Goal: Transaction & Acquisition: Book appointment/travel/reservation

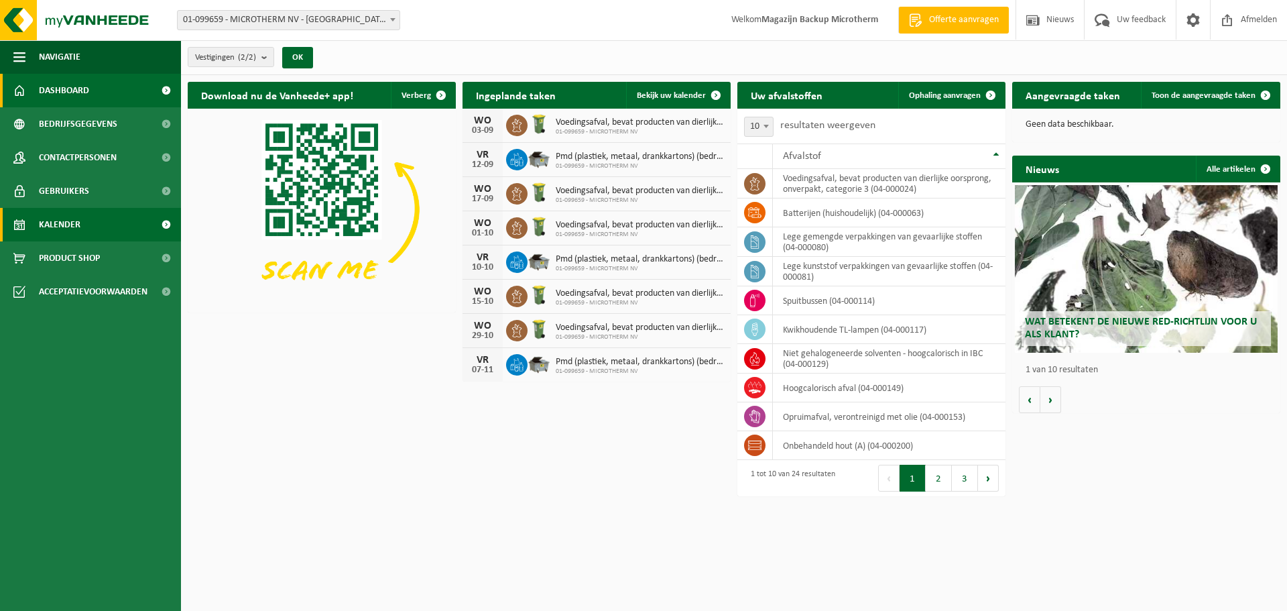
click at [69, 227] on span "Kalender" at bounding box center [60, 225] width 42 height 34
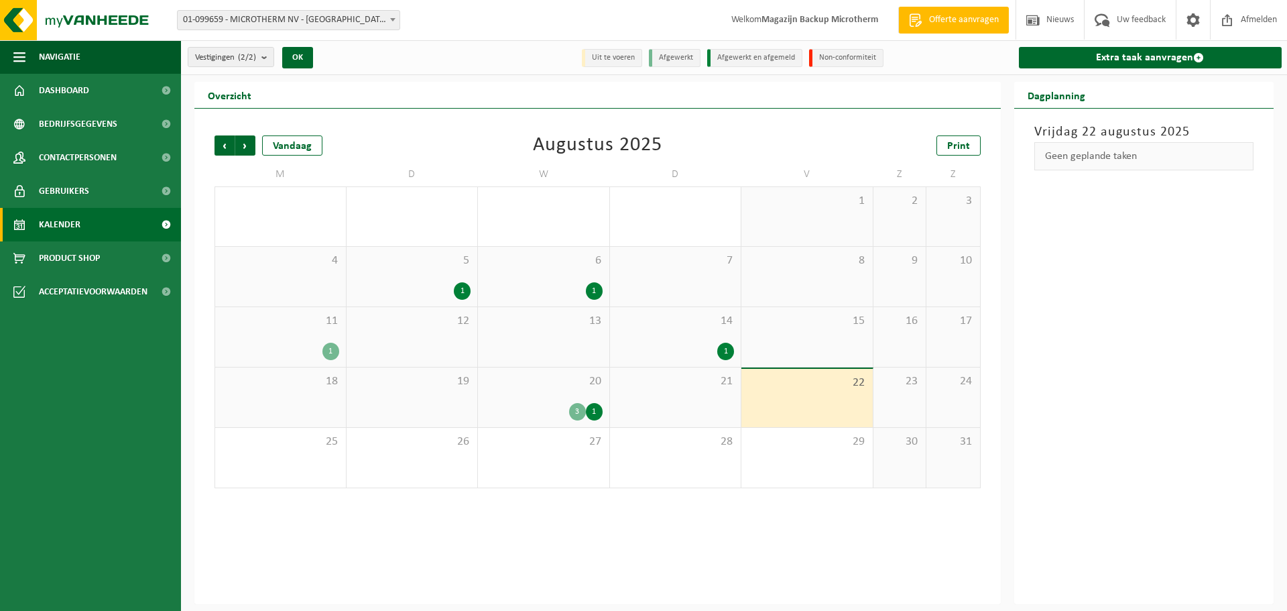
click at [584, 409] on div "3" at bounding box center [577, 411] width 17 height 17
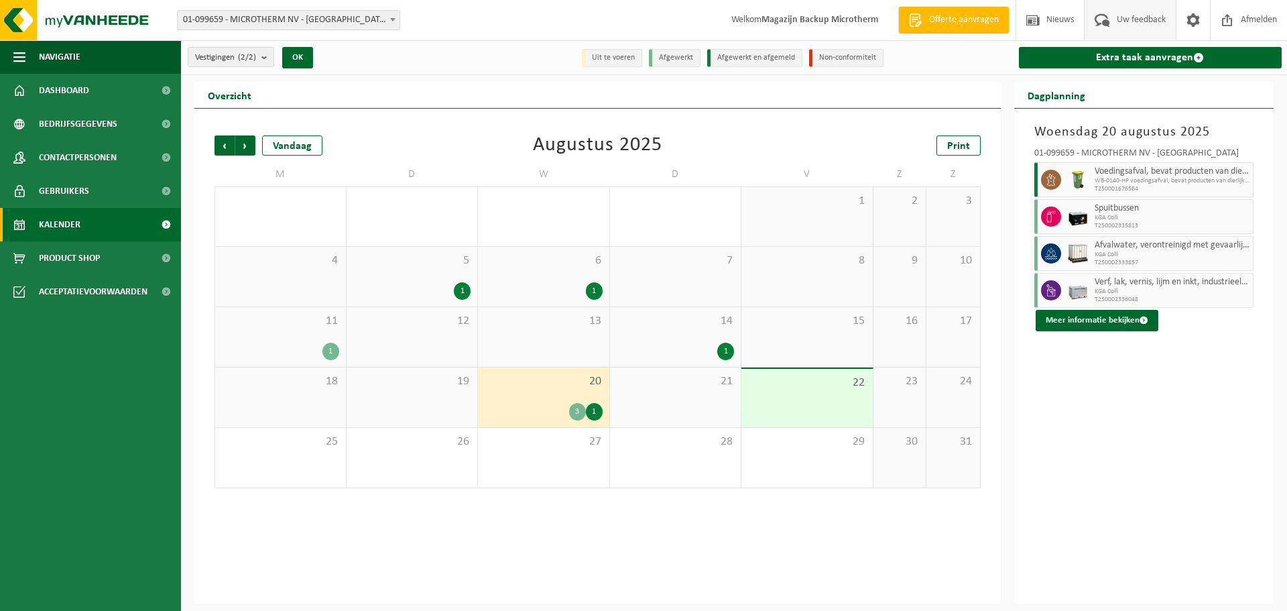
click at [1139, 23] on span "Uw feedback" at bounding box center [1141, 20] width 56 height 40
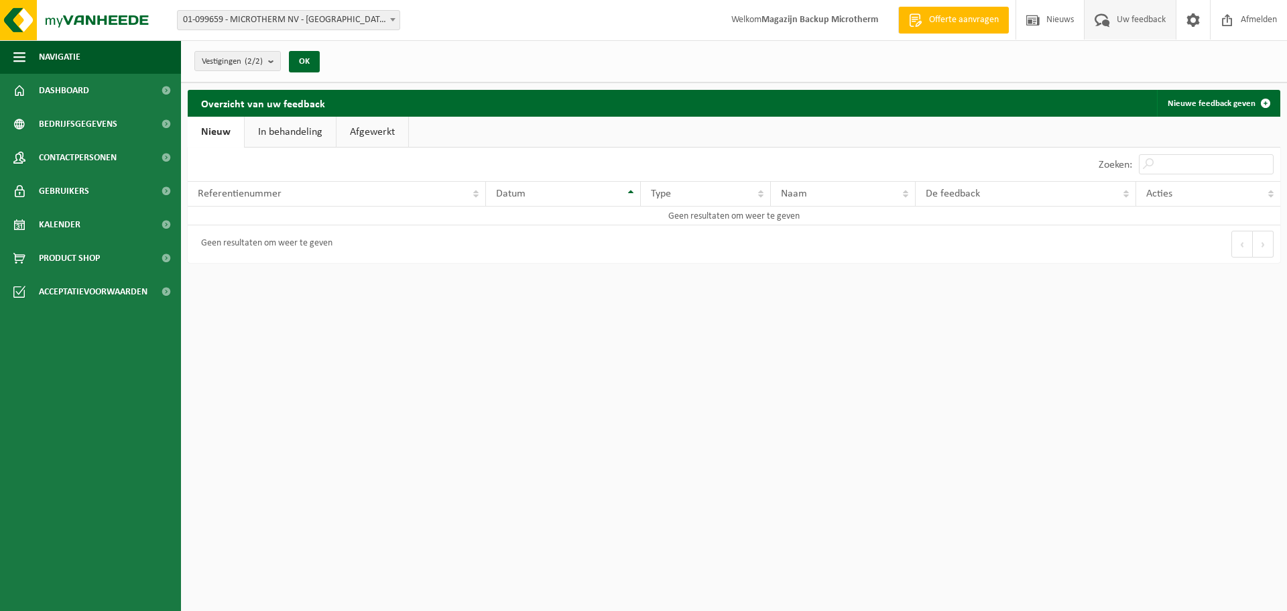
click at [305, 135] on link "In behandeling" at bounding box center [290, 132] width 91 height 31
click at [382, 128] on link "Afgewerkt" at bounding box center [374, 132] width 72 height 31
click at [192, 131] on link "Nieuw" at bounding box center [215, 132] width 54 height 31
click at [97, 97] on link "Dashboard" at bounding box center [90, 91] width 181 height 34
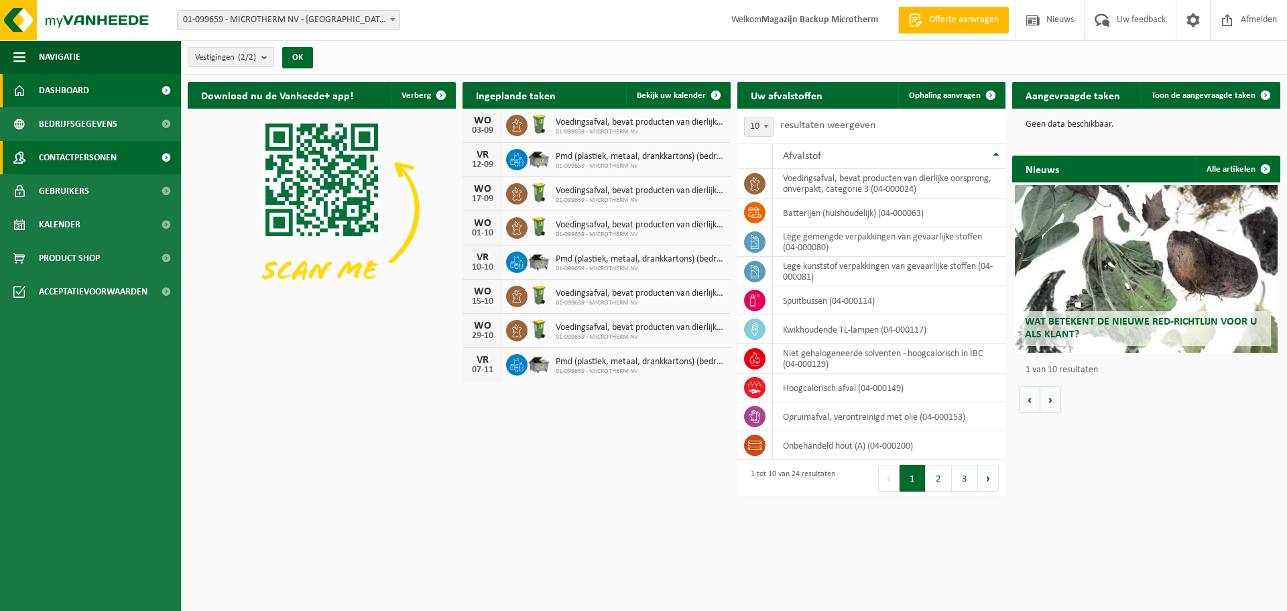
click at [90, 162] on span "Contactpersonen" at bounding box center [78, 158] width 78 height 34
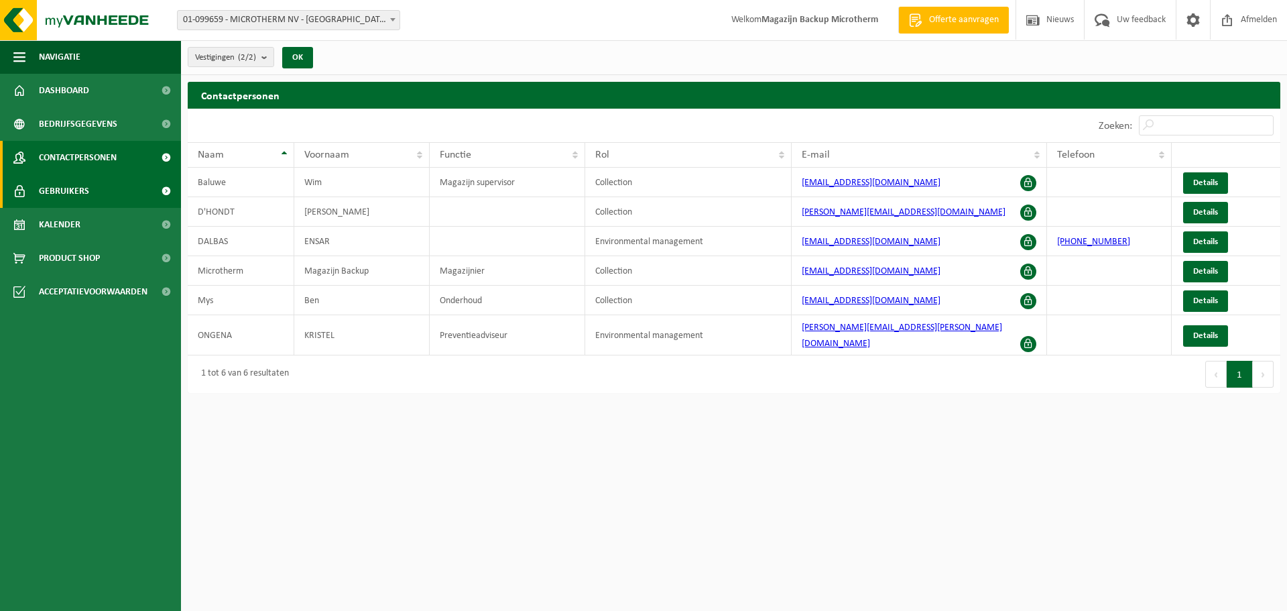
click at [80, 190] on span "Gebruikers" at bounding box center [64, 191] width 50 height 34
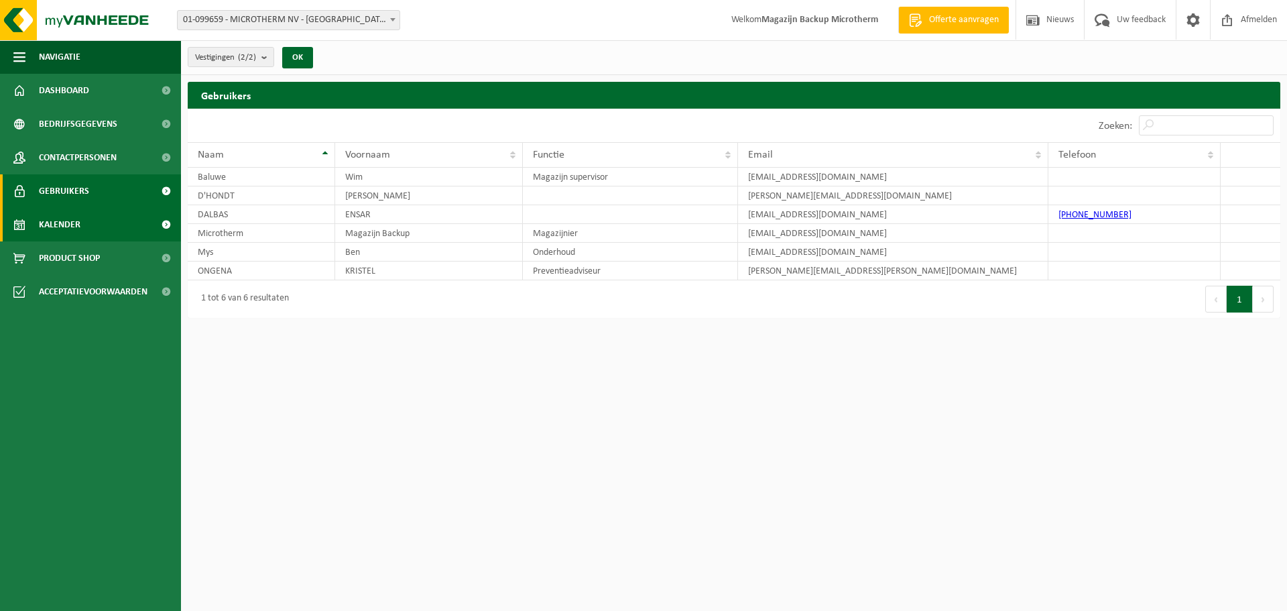
click at [60, 221] on span "Kalender" at bounding box center [60, 225] width 42 height 34
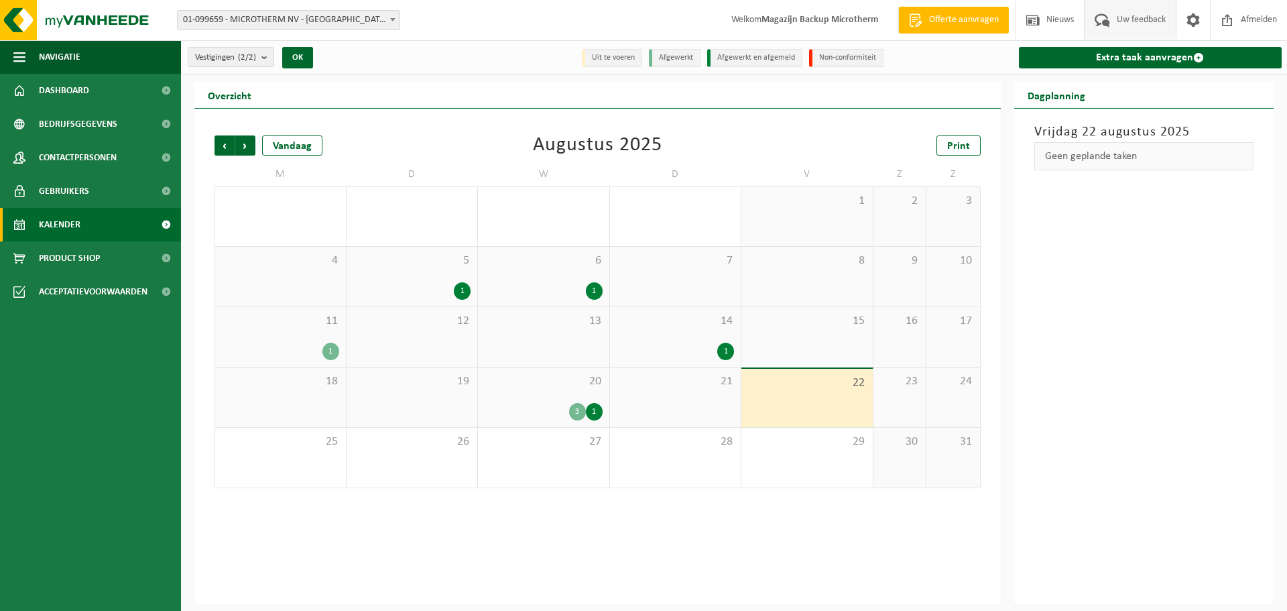
click at [1125, 23] on span "Uw feedback" at bounding box center [1141, 20] width 56 height 40
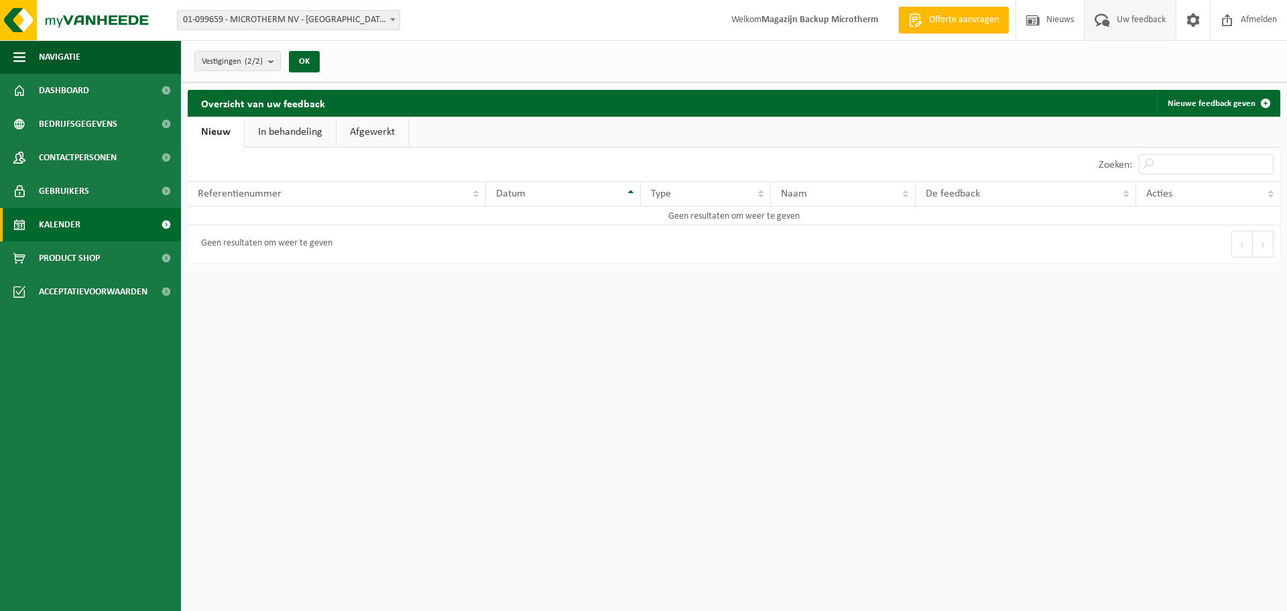
click at [58, 221] on span "Kalender" at bounding box center [60, 225] width 42 height 34
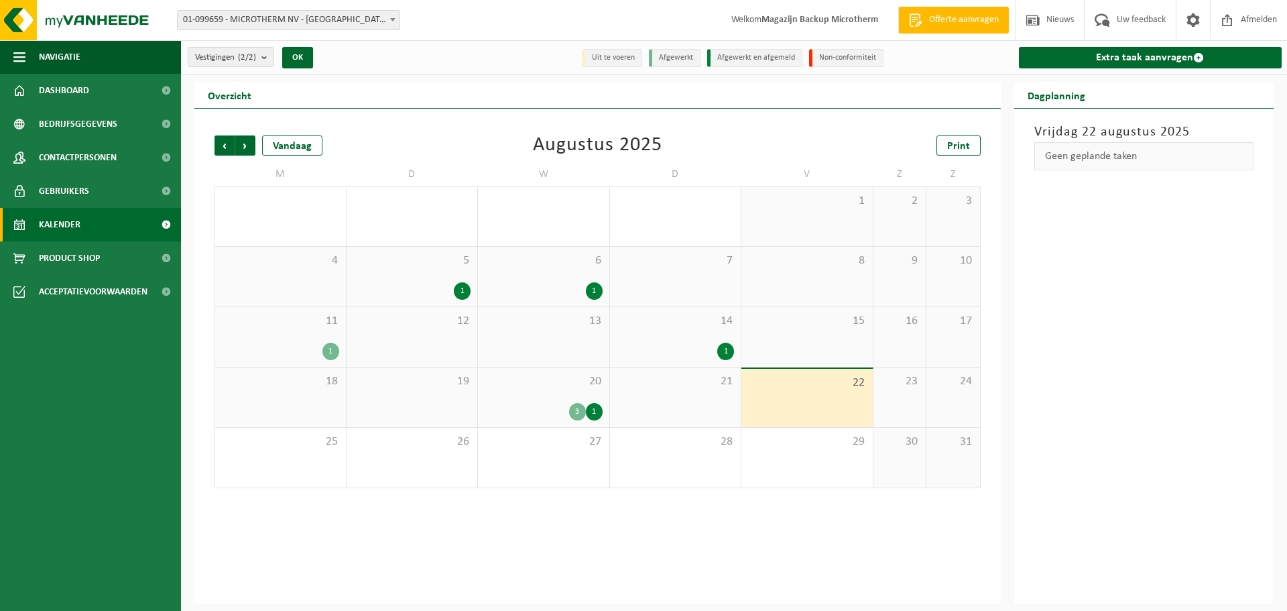
click at [580, 411] on div "3" at bounding box center [577, 411] width 17 height 17
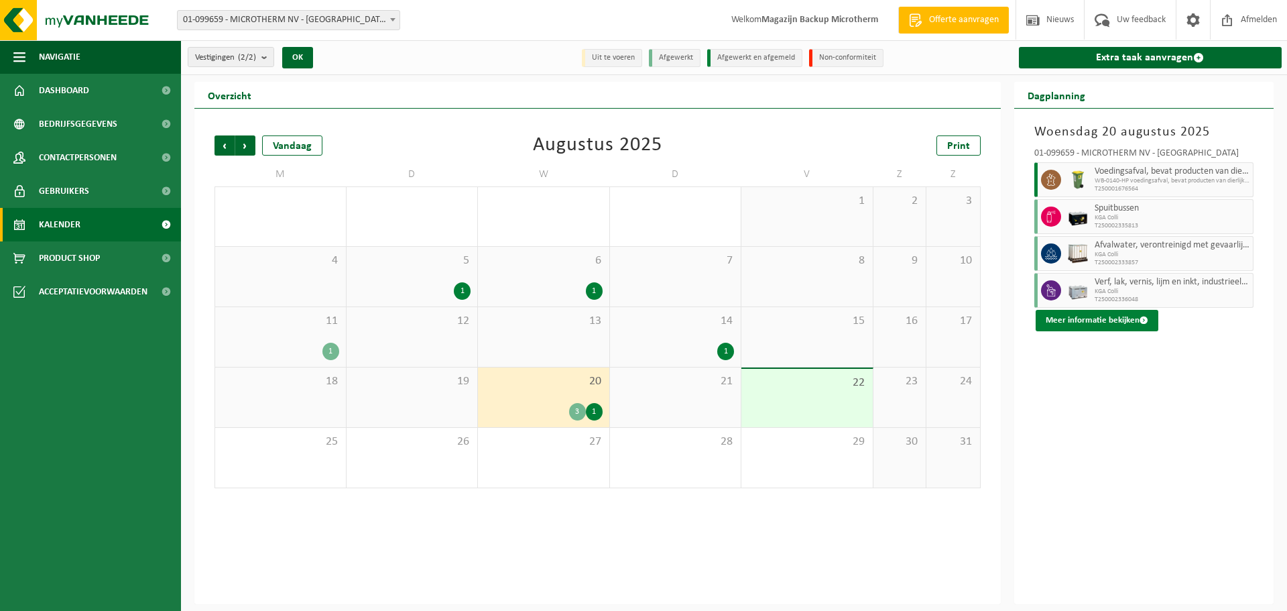
click at [1122, 320] on button "Meer informatie bekijken" at bounding box center [1096, 320] width 123 height 21
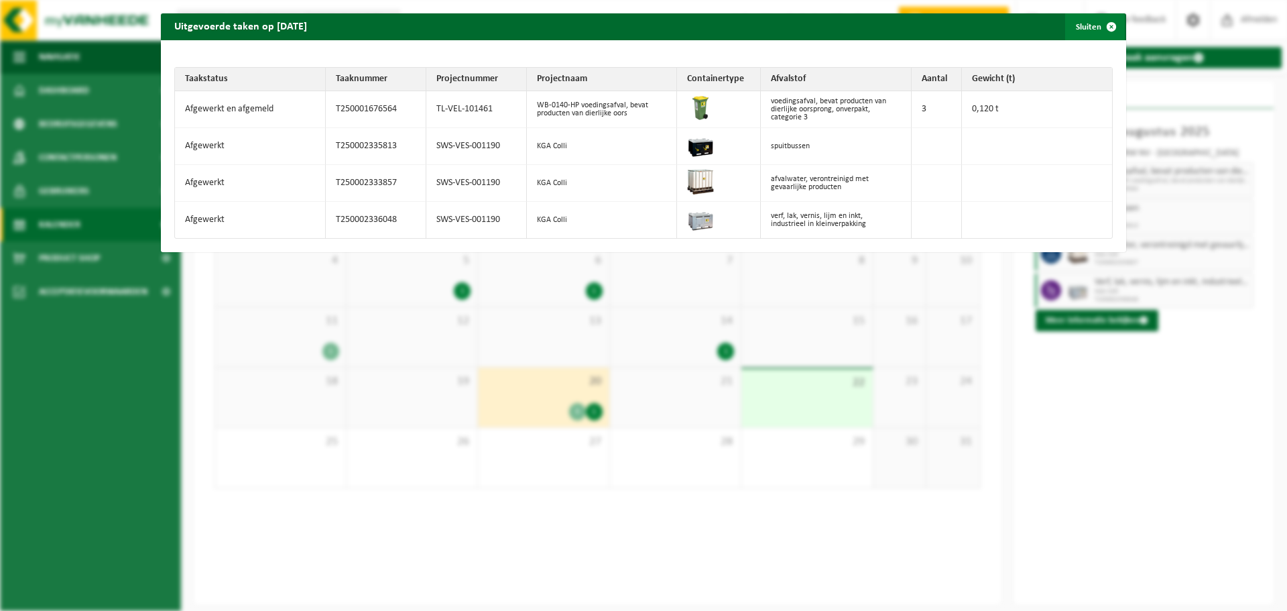
click at [1098, 31] on span "button" at bounding box center [1111, 26] width 27 height 27
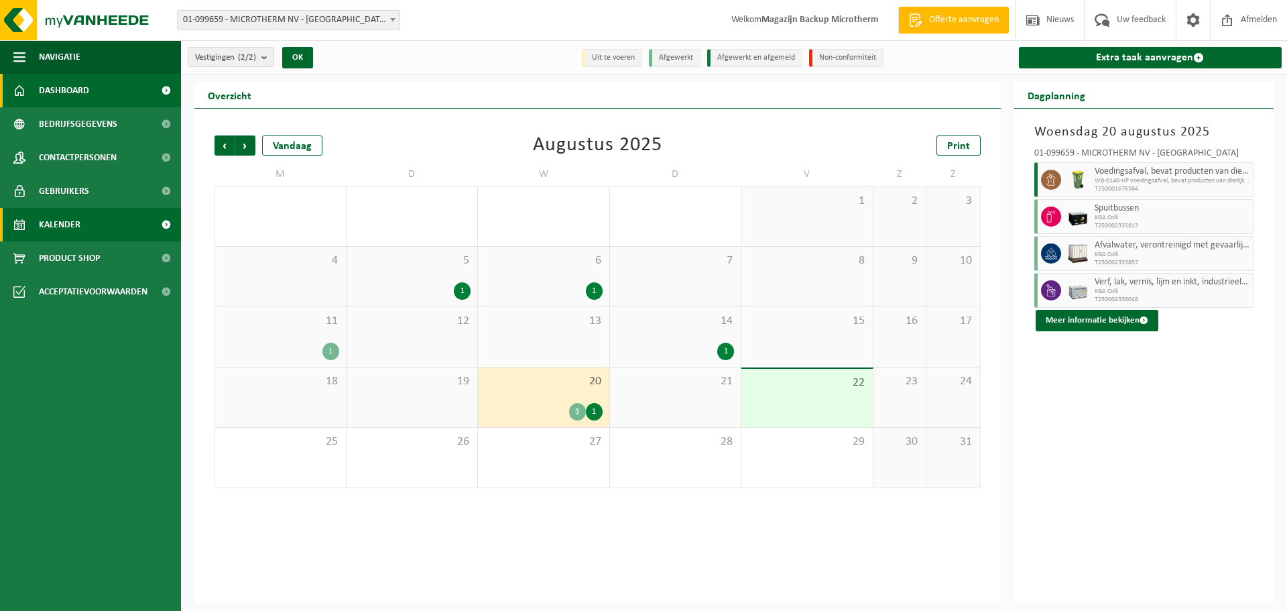
click at [82, 91] on span "Dashboard" at bounding box center [64, 91] width 50 height 34
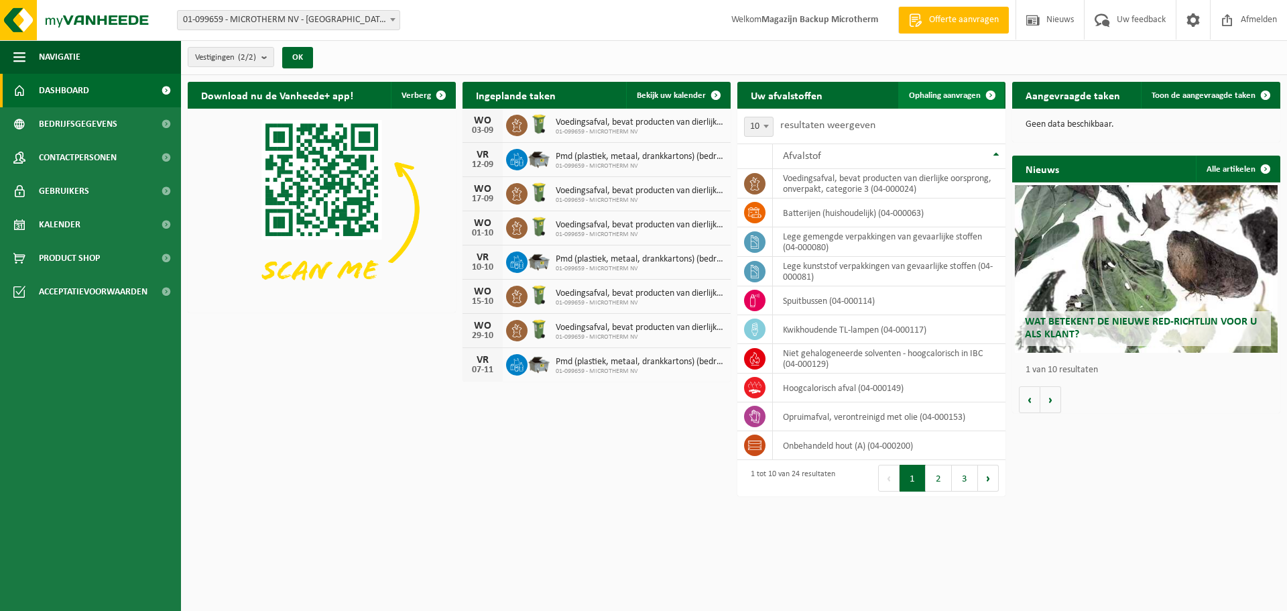
click at [927, 98] on span "Ophaling aanvragen" at bounding box center [945, 95] width 72 height 9
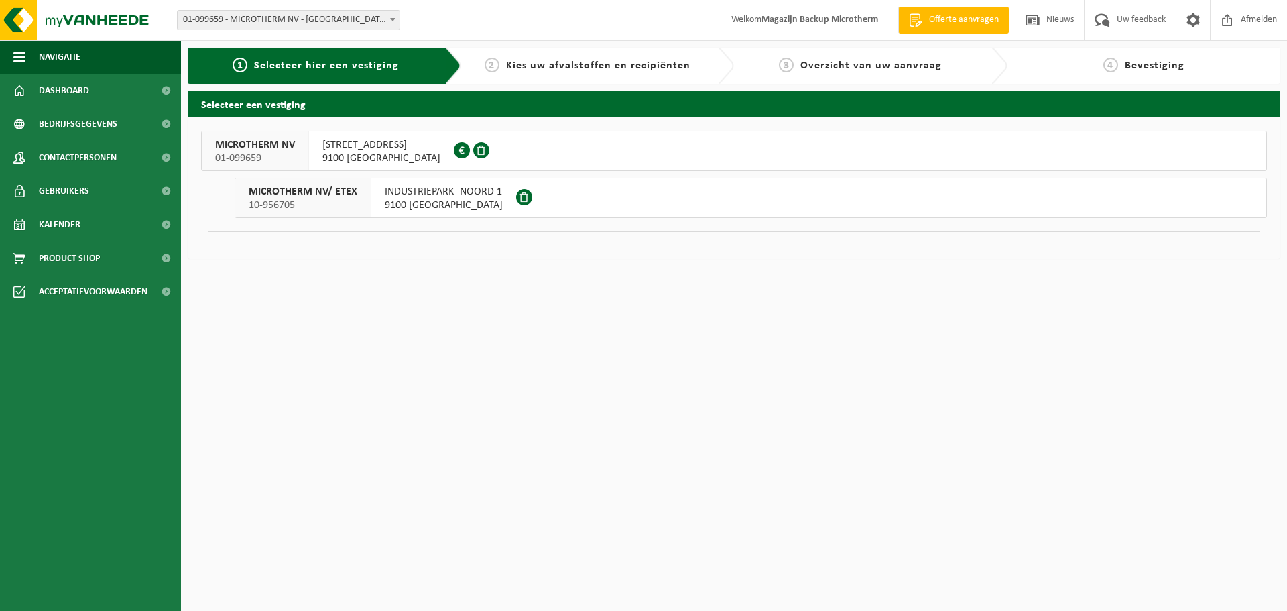
click at [354, 155] on span "9100 [GEOGRAPHIC_DATA]" at bounding box center [381, 157] width 118 height 13
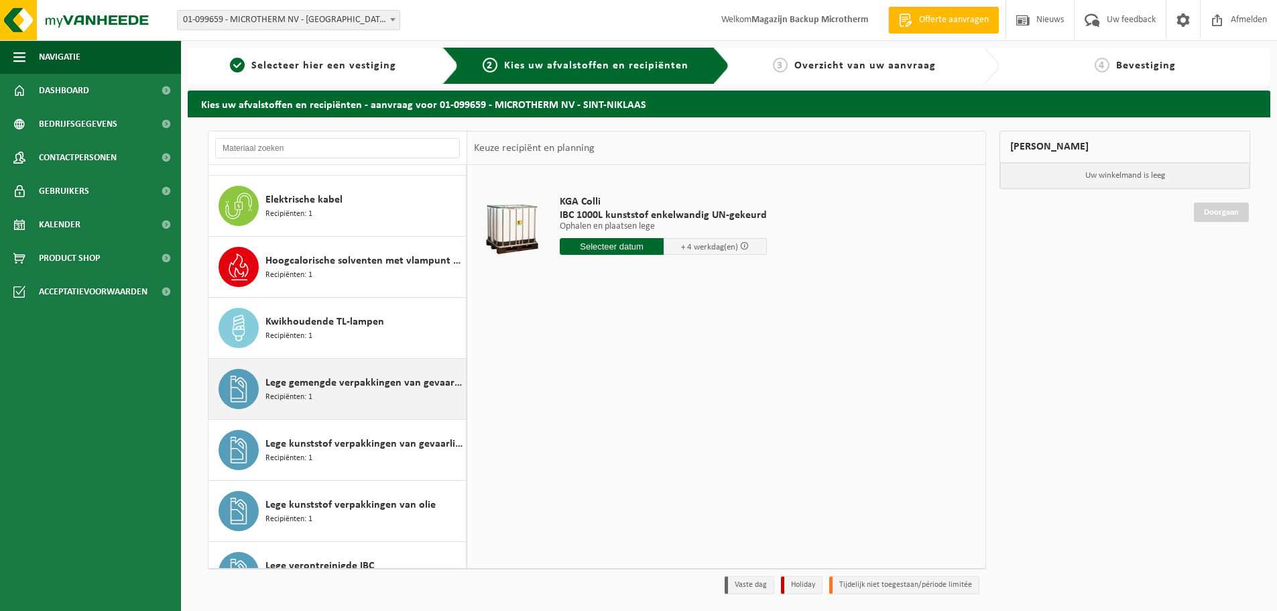
scroll to position [134, 0]
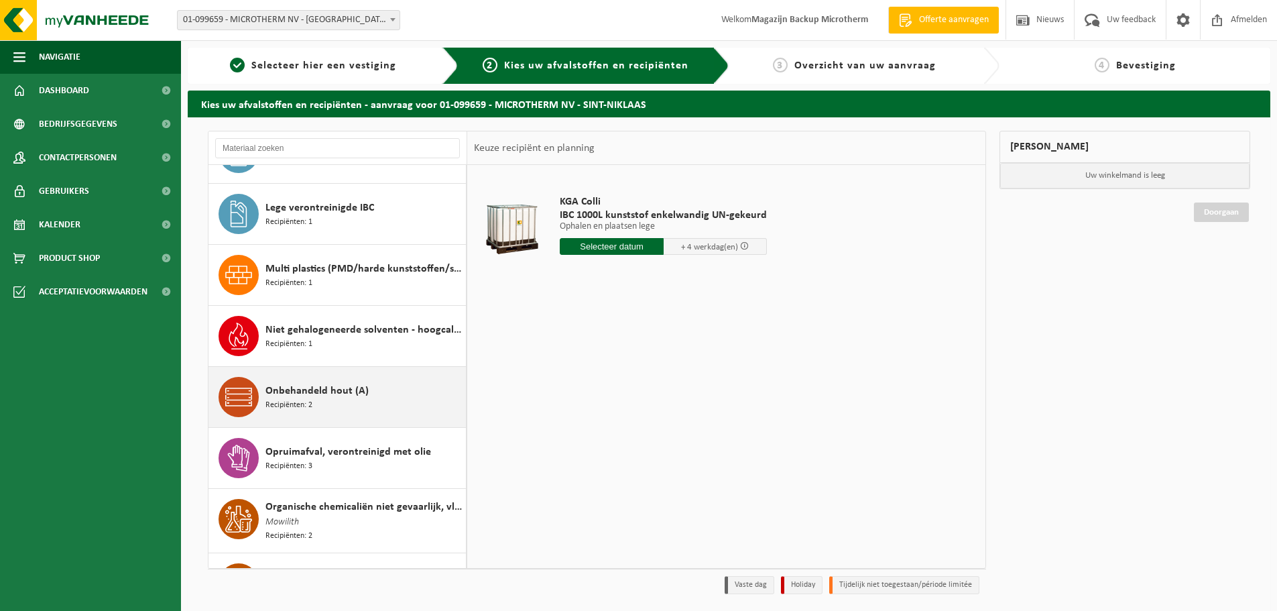
click at [307, 399] on span "Recipiënten: 2" at bounding box center [288, 405] width 47 height 13
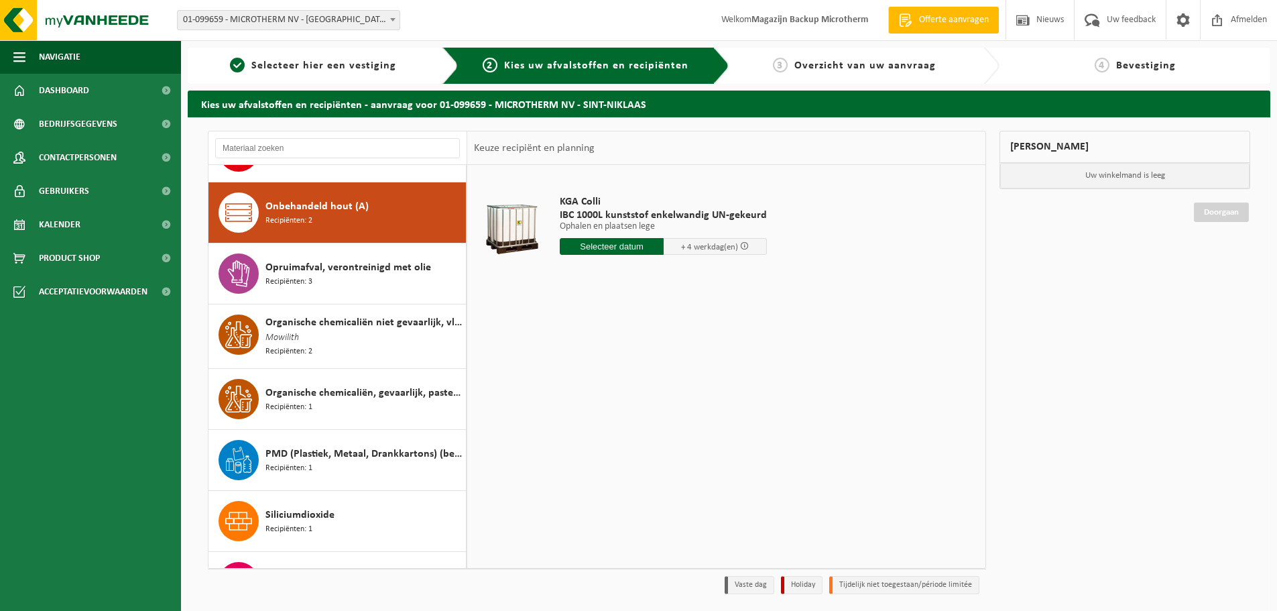
scroll to position [671, 0]
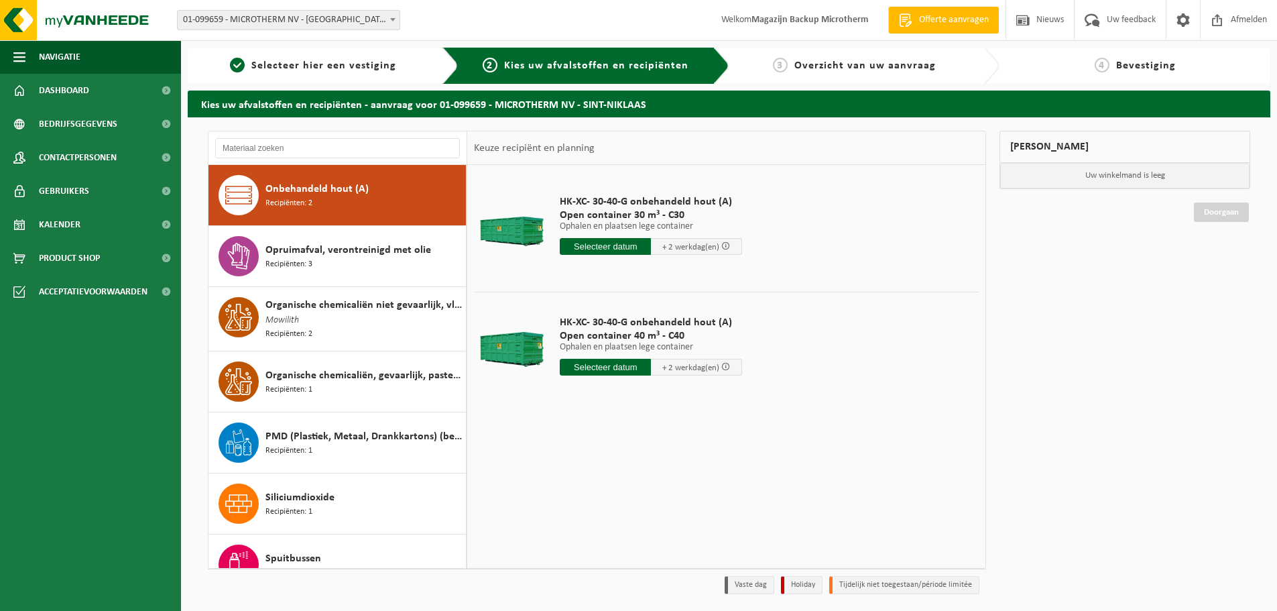
click at [608, 371] on input "text" at bounding box center [605, 367] width 91 height 17
click at [573, 525] on div "25" at bounding box center [571, 528] width 23 height 21
type input "Van 2025-08-25"
type input "2025-08-25"
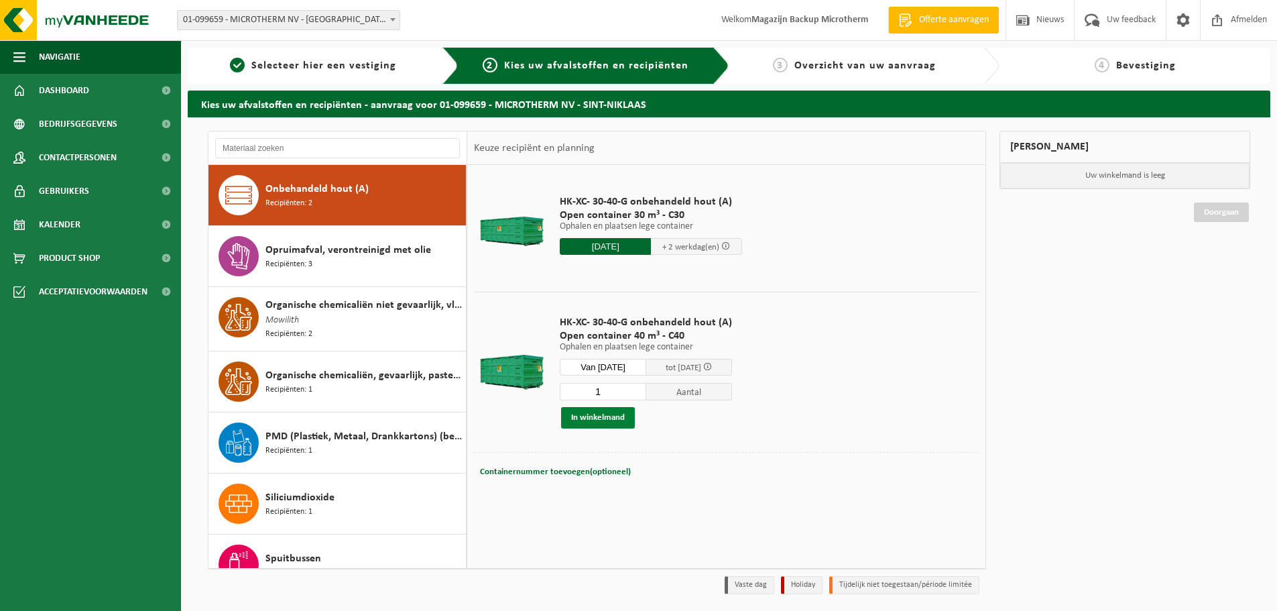
click at [616, 421] on button "In winkelmand" at bounding box center [598, 417] width 74 height 21
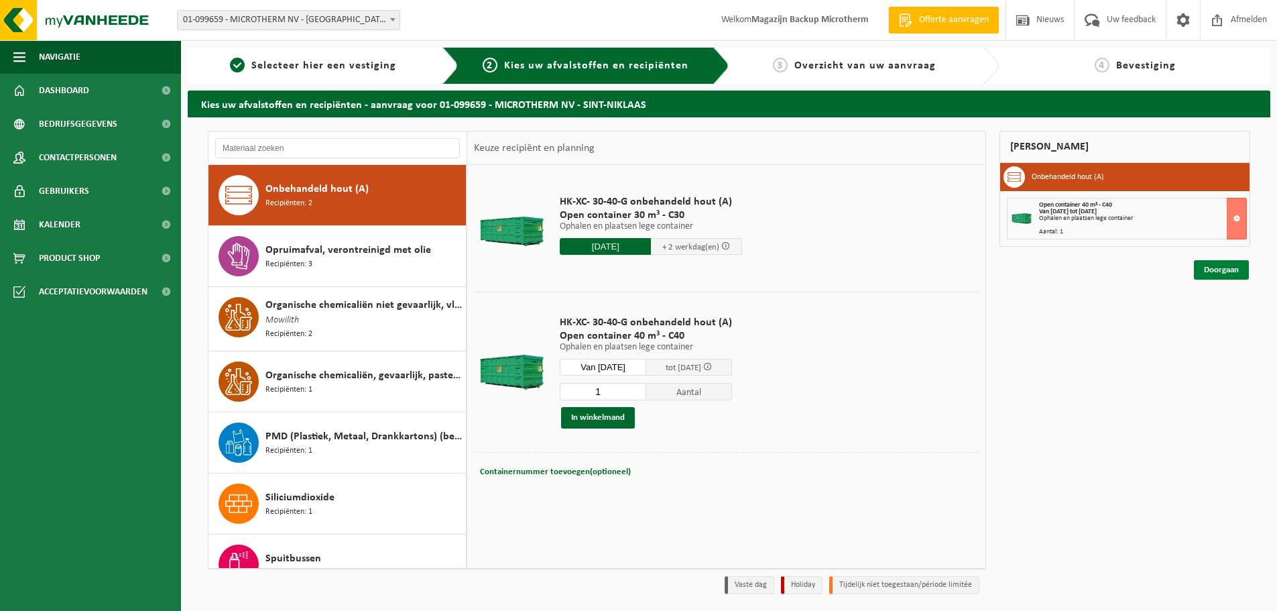
click at [1203, 269] on link "Doorgaan" at bounding box center [1221, 269] width 55 height 19
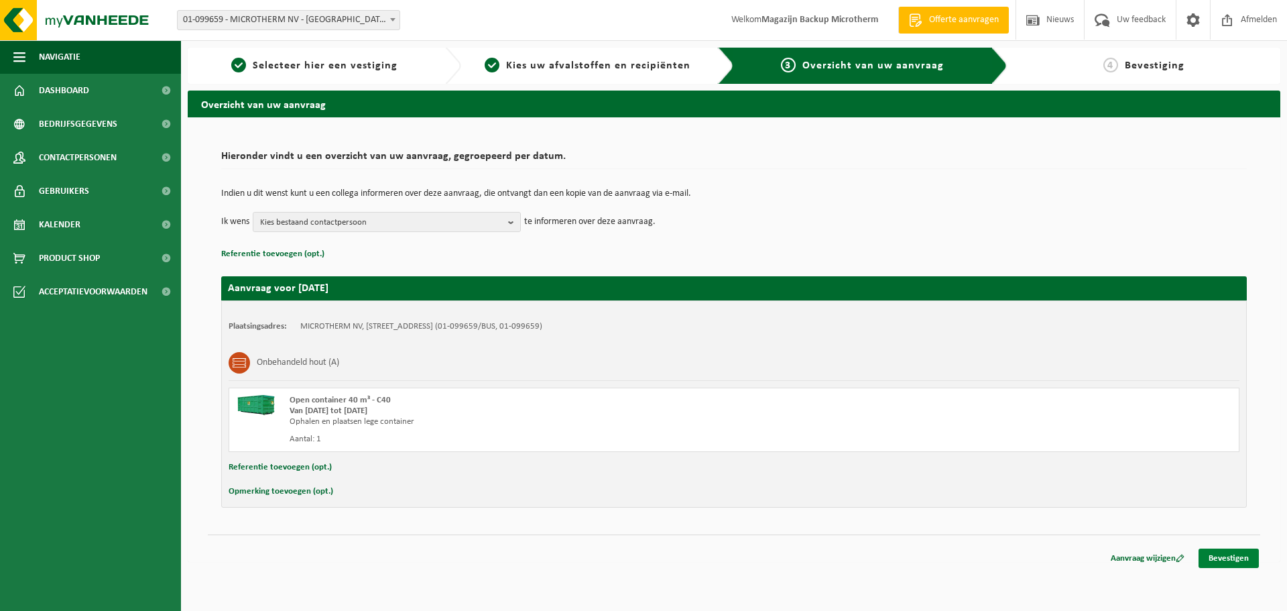
click at [1222, 558] on link "Bevestigen" at bounding box center [1228, 557] width 60 height 19
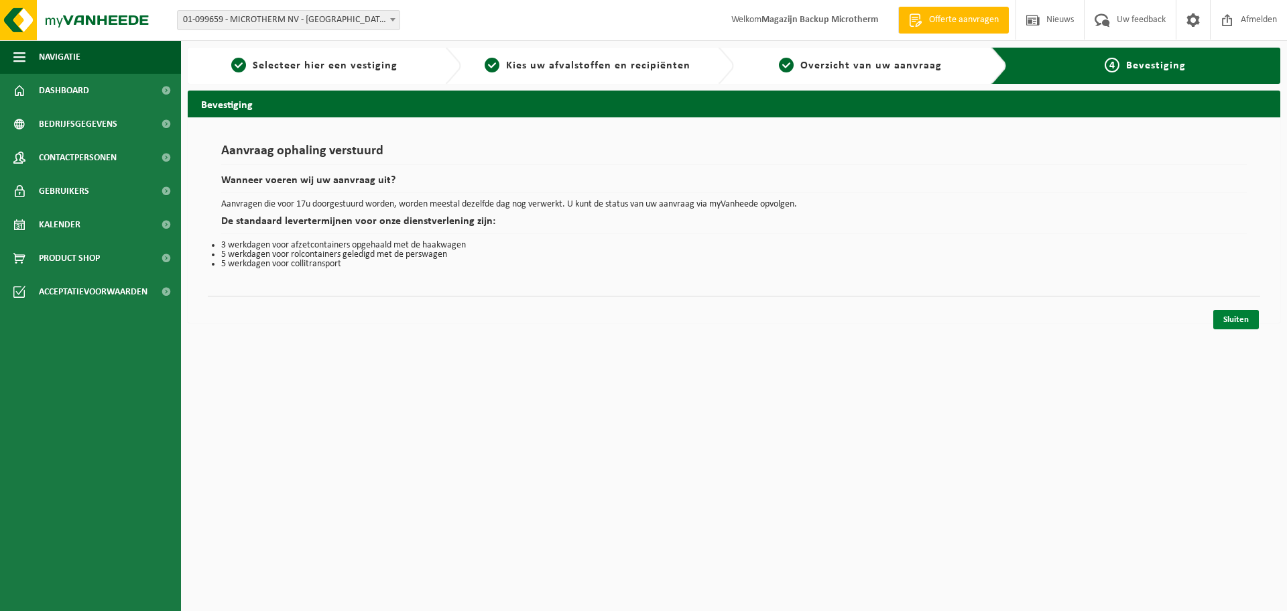
click at [1237, 325] on link "Sluiten" at bounding box center [1236, 319] width 46 height 19
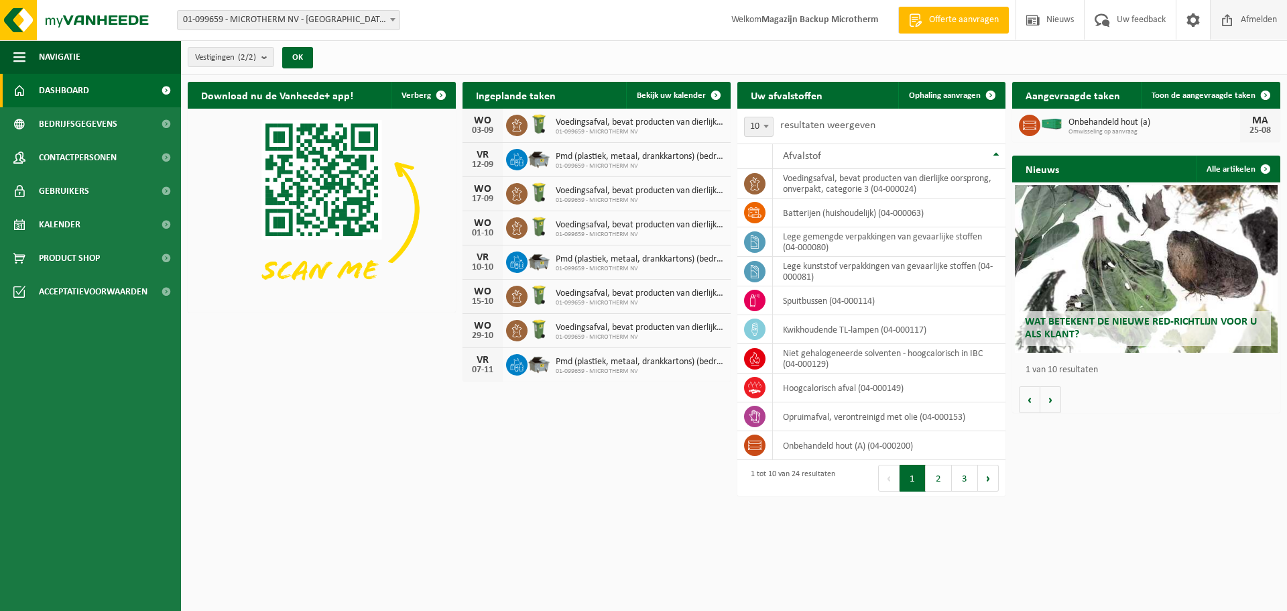
click at [1262, 15] on span "Afmelden" at bounding box center [1258, 20] width 43 height 40
